Goal: Use online tool/utility: Utilize a website feature to perform a specific function

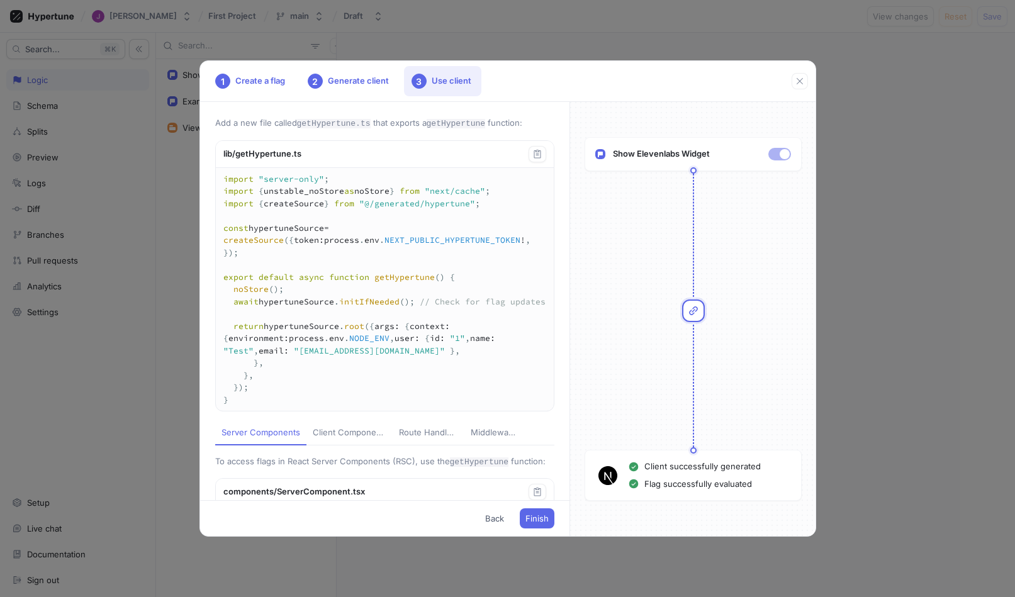
scroll to position [2067, 0]
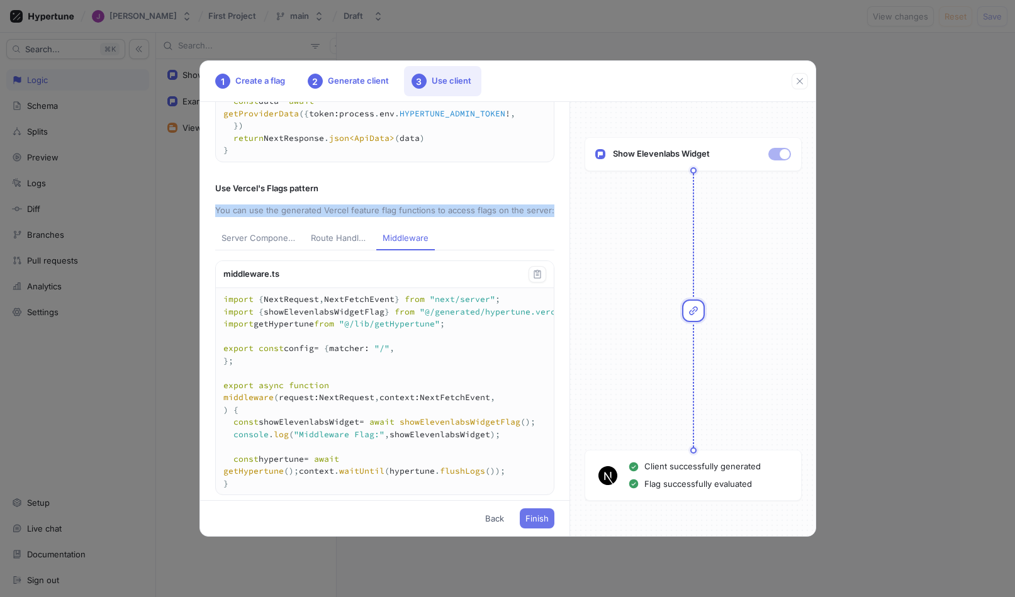
click at [535, 519] on span "Finish" at bounding box center [536, 519] width 23 height 8
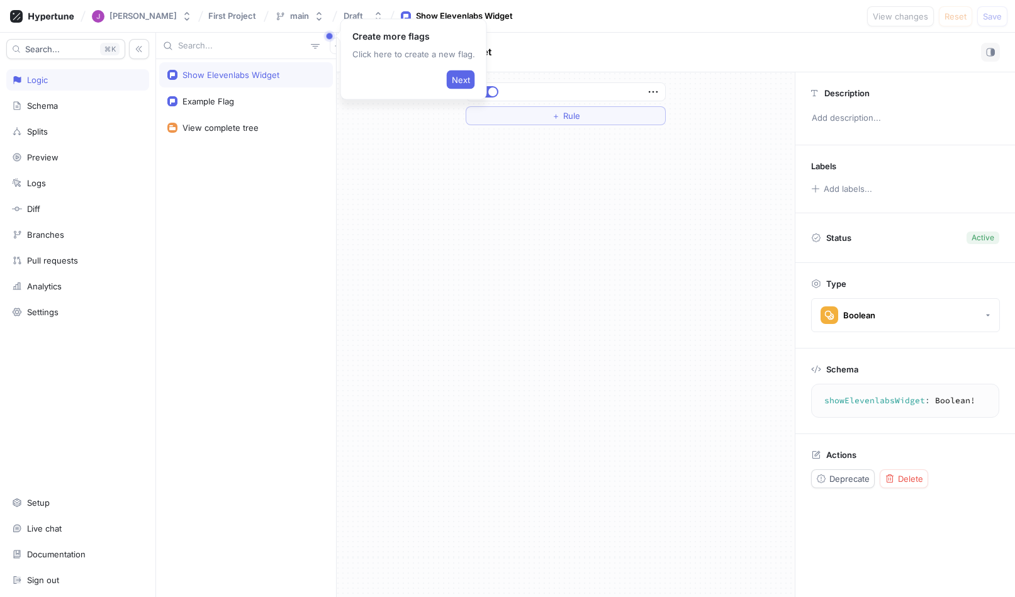
click at [498, 187] on div "＋ Rule" at bounding box center [566, 334] width 458 height 525
click at [257, 81] on div "Show Elevenlabs Widget" at bounding box center [246, 74] width 174 height 25
click at [425, 153] on div "＋ Rule" at bounding box center [566, 334] width 458 height 525
click at [457, 77] on span "Next" at bounding box center [461, 80] width 18 height 8
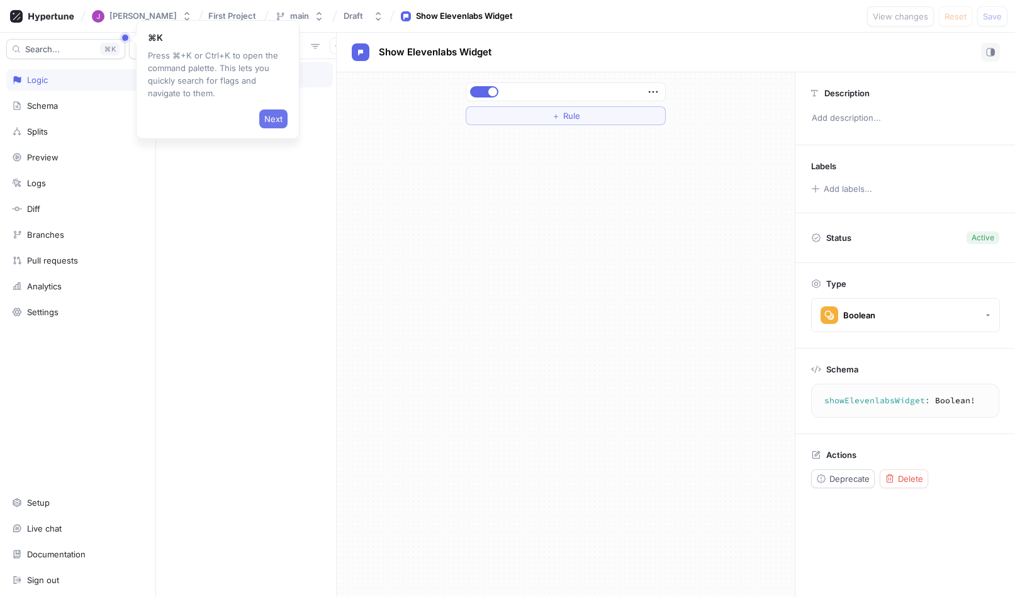
click at [274, 116] on span "Next" at bounding box center [273, 119] width 18 height 8
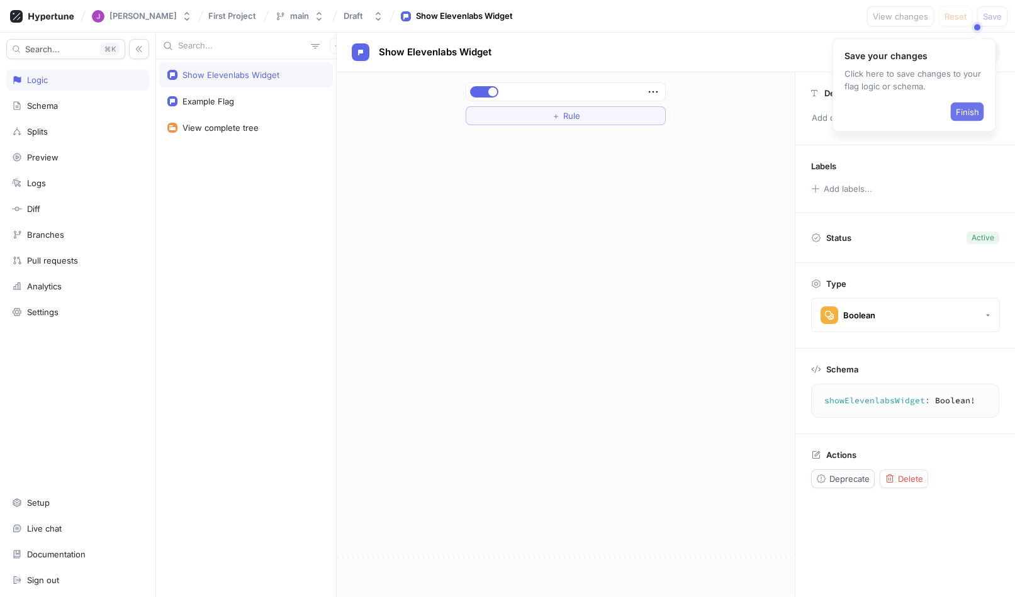
click at [976, 113] on span "Finish" at bounding box center [966, 112] width 23 height 8
click at [586, 219] on div "＋ Rule" at bounding box center [566, 334] width 458 height 525
click at [655, 93] on icon "button" at bounding box center [653, 92] width 14 height 14
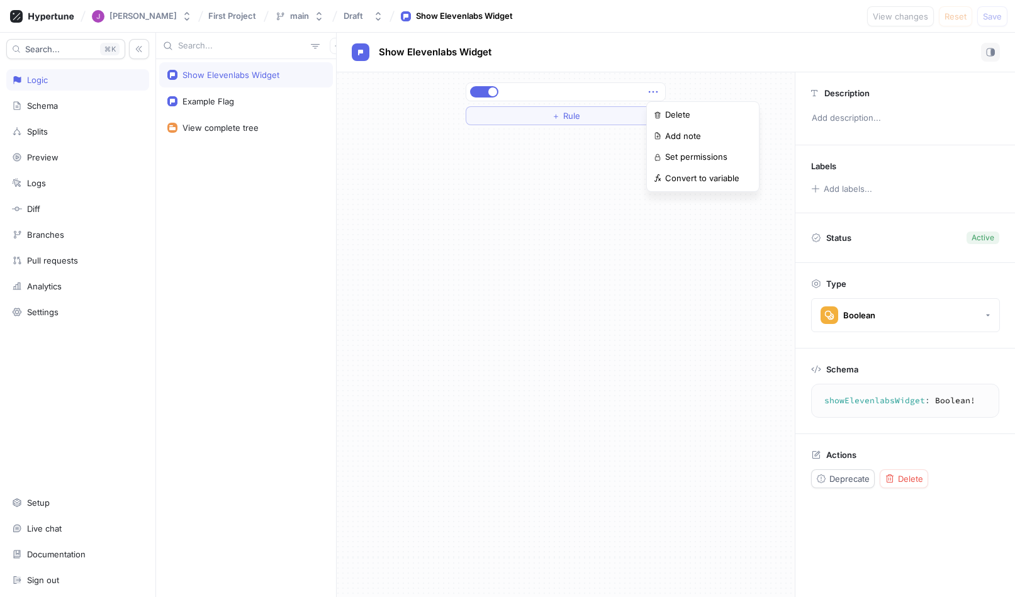
click at [655, 93] on icon "button" at bounding box center [653, 92] width 14 height 14
click at [576, 113] on span "Rule" at bounding box center [571, 116] width 17 height 8
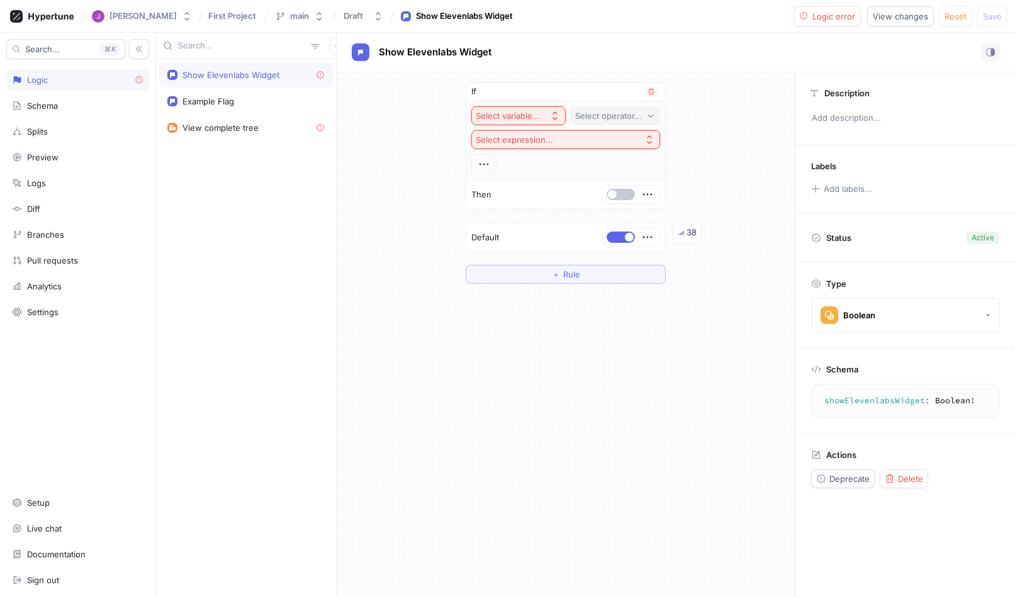
click at [613, 113] on div "Select operator..." at bounding box center [608, 116] width 67 height 11
type input "e"
click at [716, 273] on div "If Select variable... Select operator... Select expression... Then Default 38 ＋…" at bounding box center [566, 182] width 458 height 221
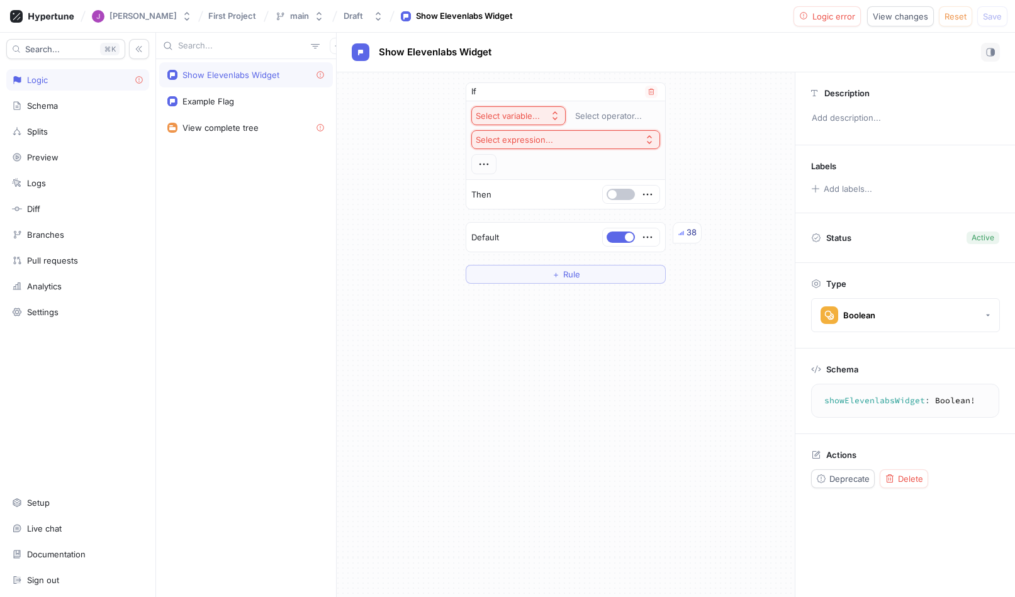
click at [492, 167] on div at bounding box center [483, 164] width 25 height 20
click at [484, 165] on icon "button" at bounding box center [483, 165] width 9 height 2
click at [652, 92] on icon "button" at bounding box center [651, 92] width 8 height 8
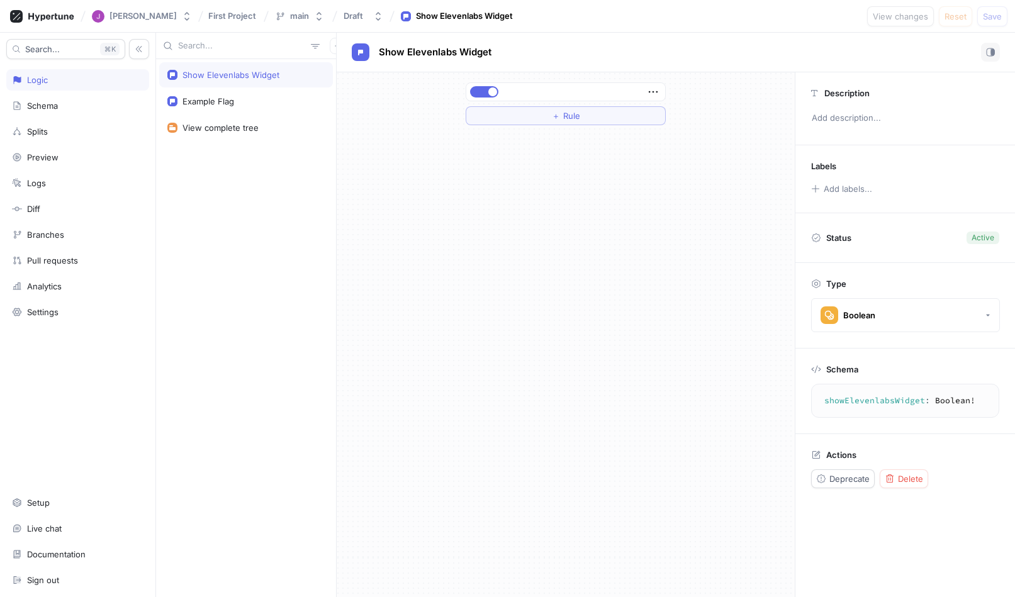
click at [698, 155] on div "＋ Rule" at bounding box center [566, 334] width 458 height 525
click at [474, 56] on span "Show Elevenlabs Widget" at bounding box center [435, 52] width 113 height 10
click at [474, 56] on input "Show Elevenlabs Widget" at bounding box center [435, 53] width 113 height 12
drag, startPoint x: 474, startPoint y: 56, endPoint x: 435, endPoint y: 56, distance: 39.0
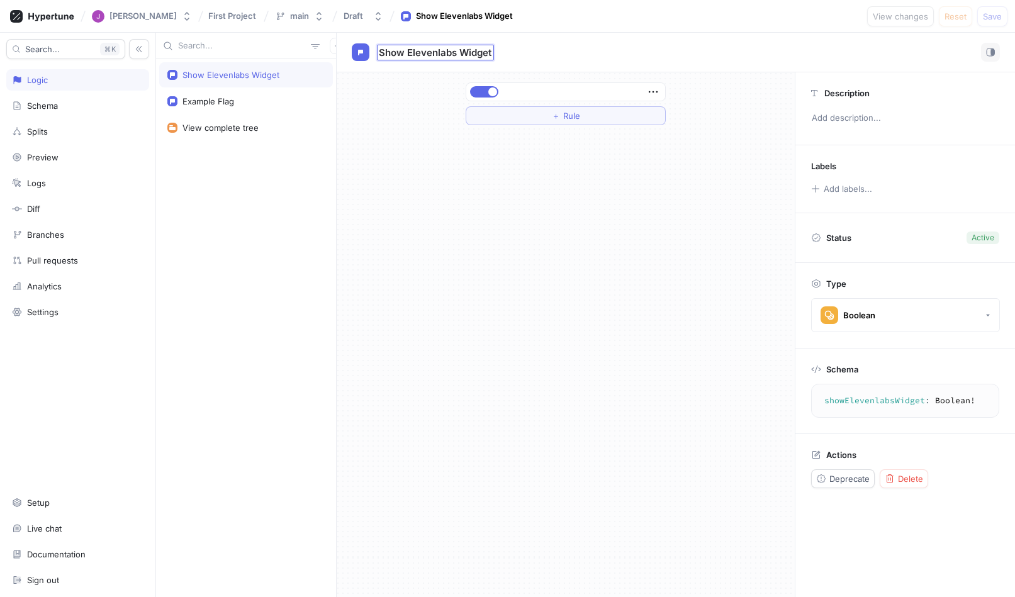
click at [435, 56] on input "Show Elevenlabs Widget" at bounding box center [435, 53] width 113 height 12
